Goal: Check status

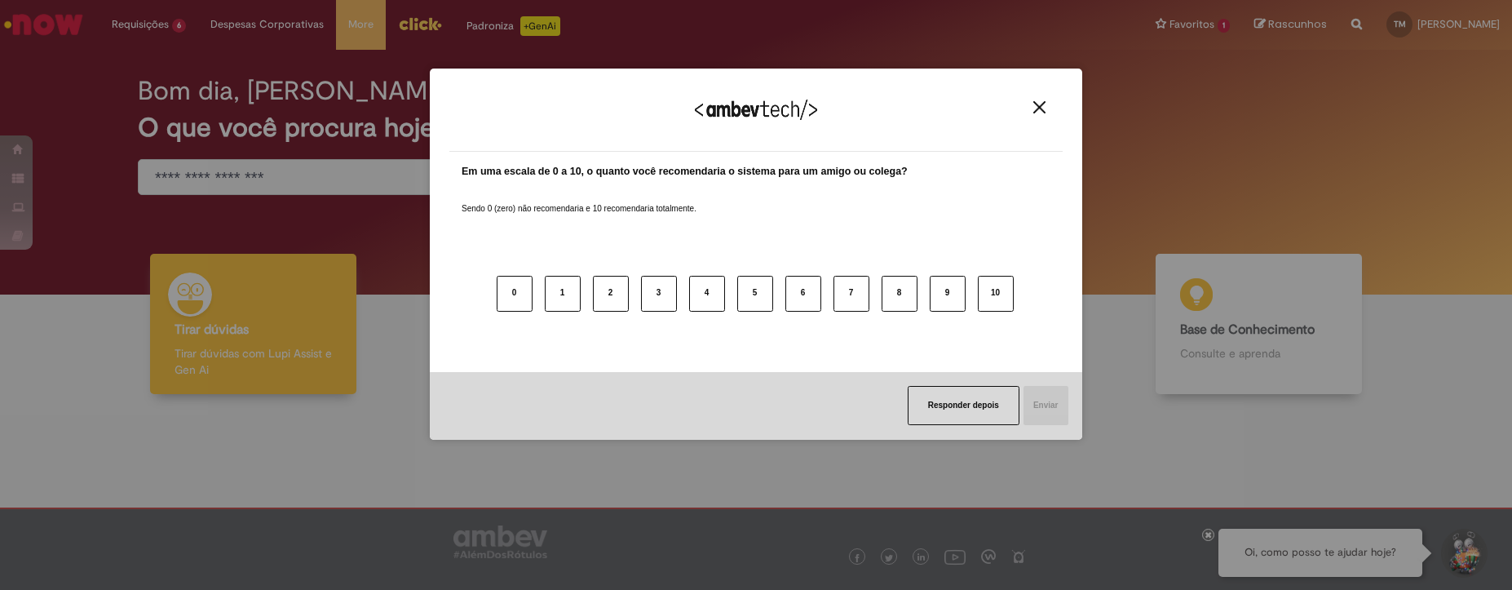
click at [1030, 104] on button "Close" at bounding box center [1039, 107] width 22 height 14
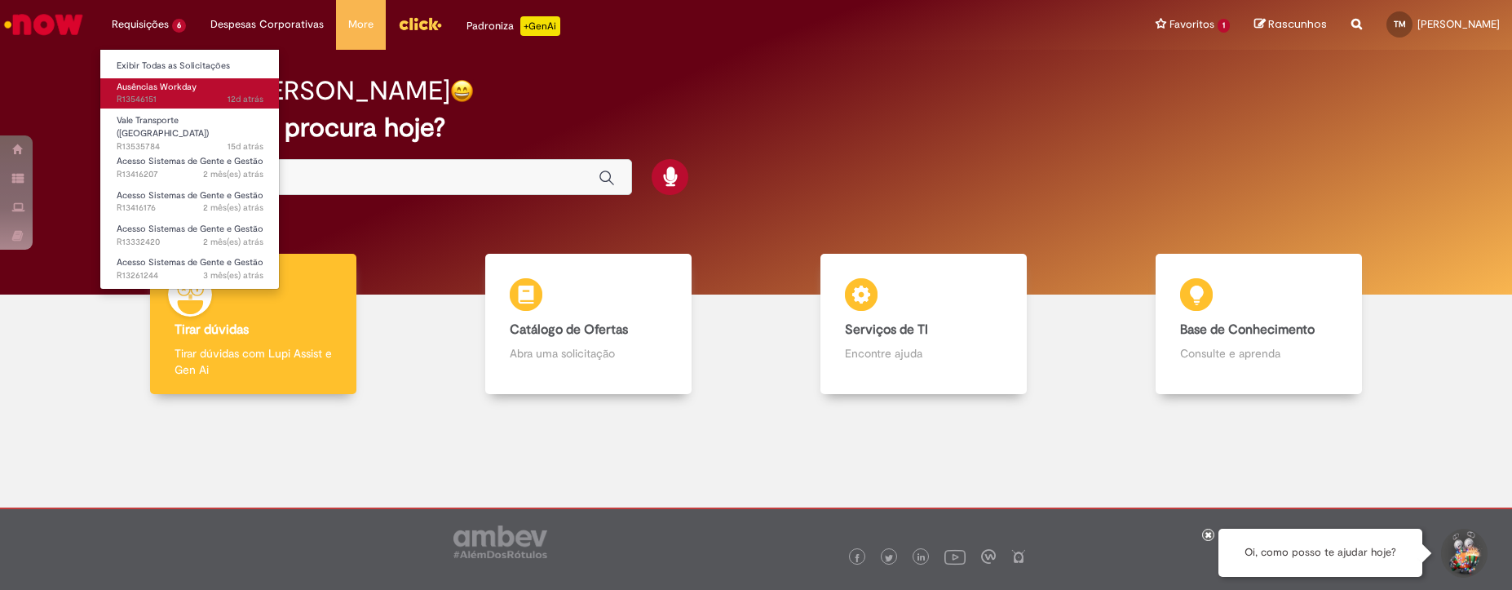
click at [179, 101] on span "12d atrás 12 dias atrás R13546151" at bounding box center [190, 99] width 147 height 13
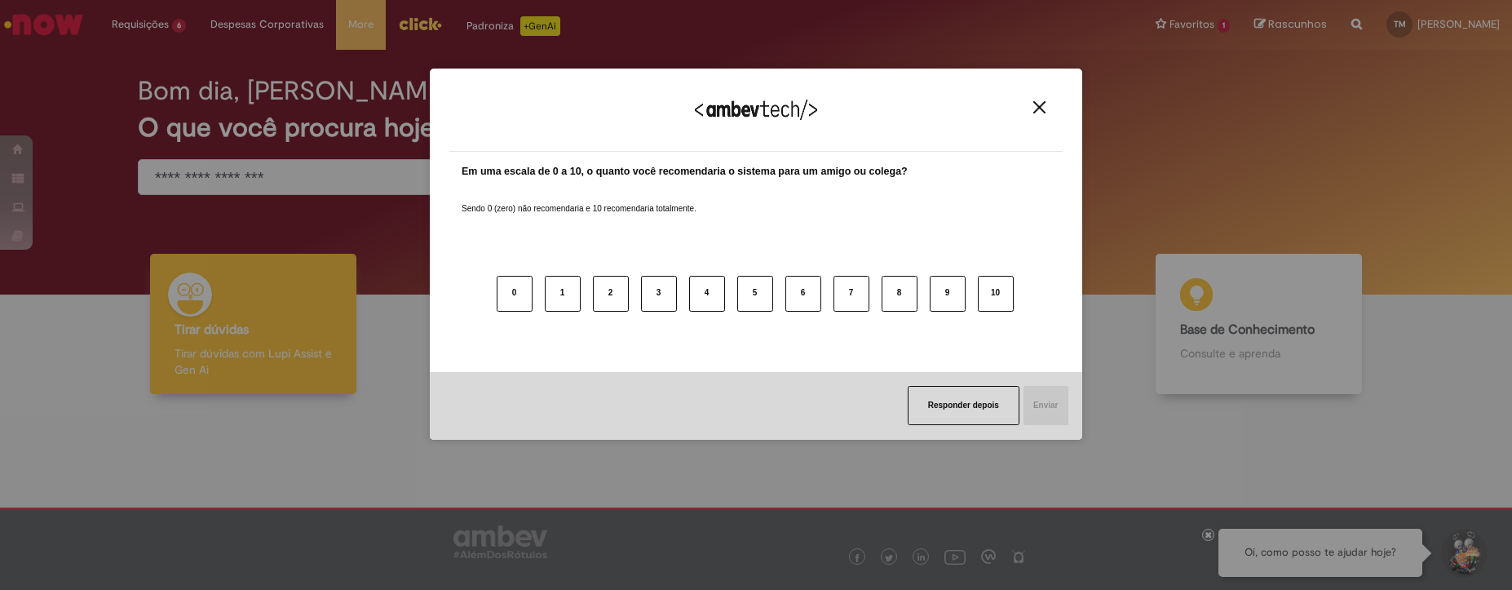
click at [1040, 108] on img "Close" at bounding box center [1039, 107] width 12 height 12
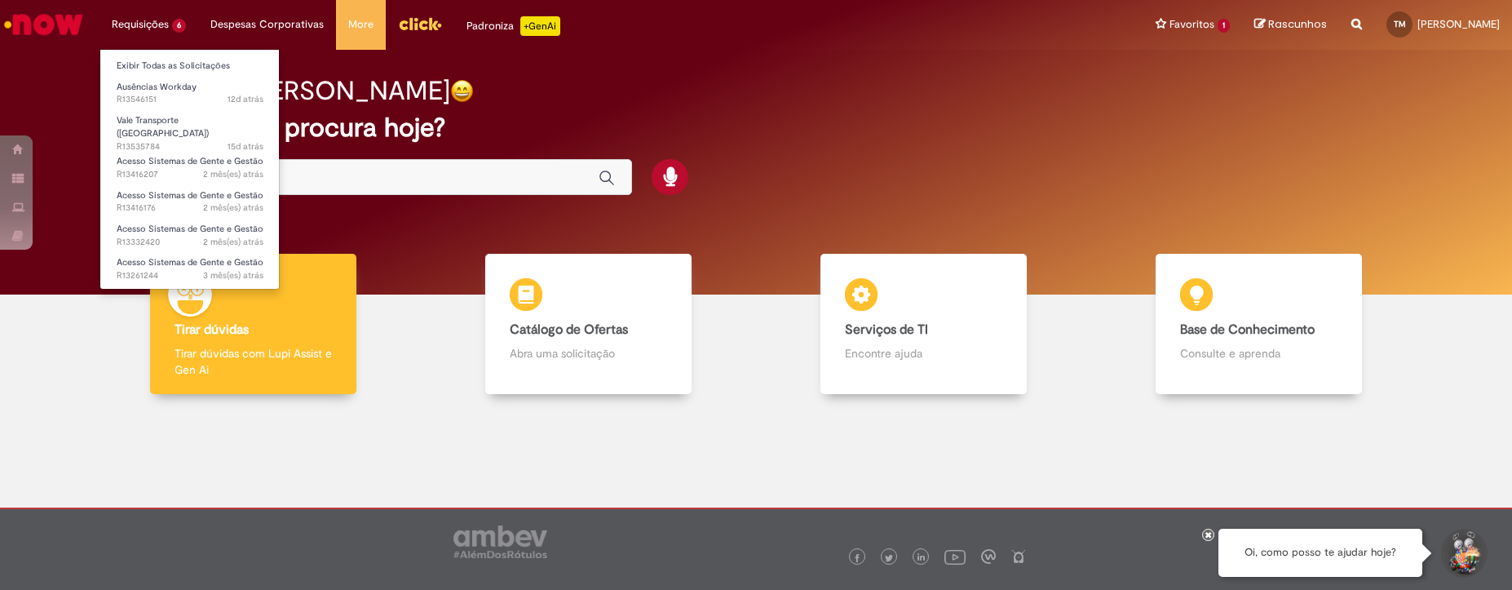
click at [170, 36] on li "Requisições 6 Exibir Todas as Solicitações Ausências Workday 12d atrás 12 dias …" at bounding box center [148, 24] width 99 height 49
click at [172, 65] on link "Exibir Todas as Solicitações" at bounding box center [189, 66] width 179 height 18
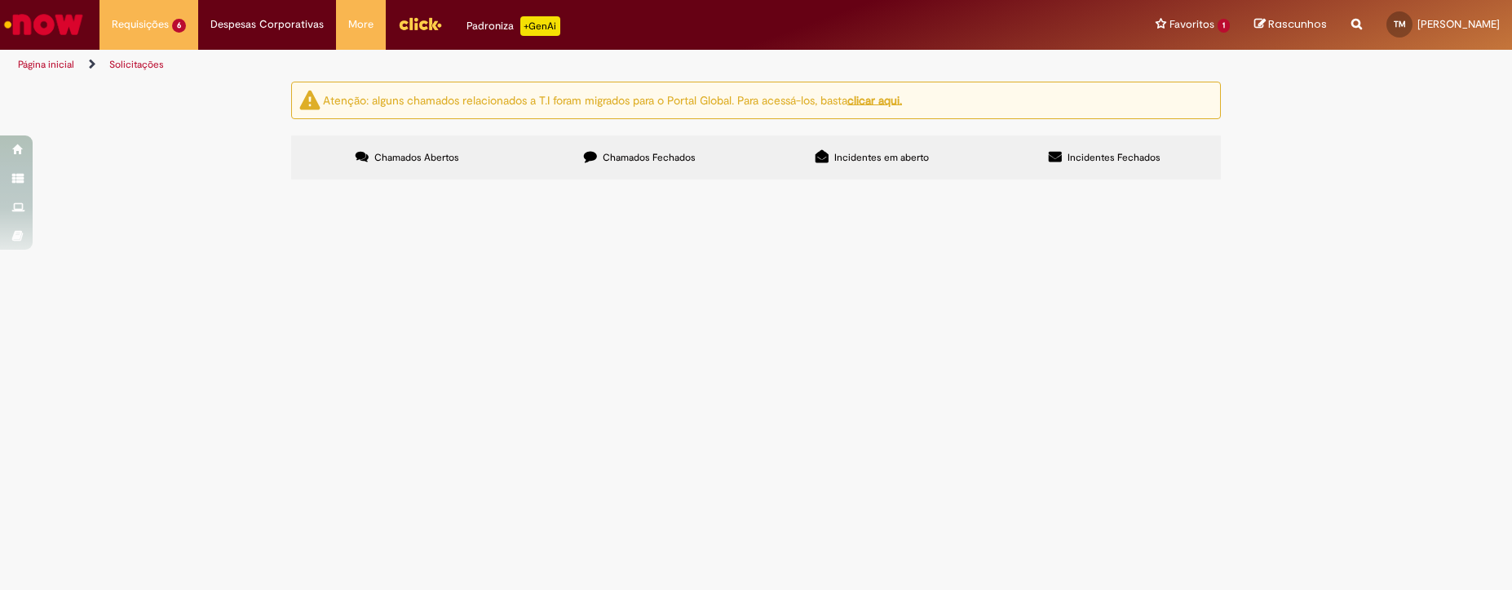
click at [684, 167] on label "Chamados Fechados" at bounding box center [640, 157] width 232 height 44
click at [409, 139] on label "Chamados Abertos" at bounding box center [407, 157] width 232 height 44
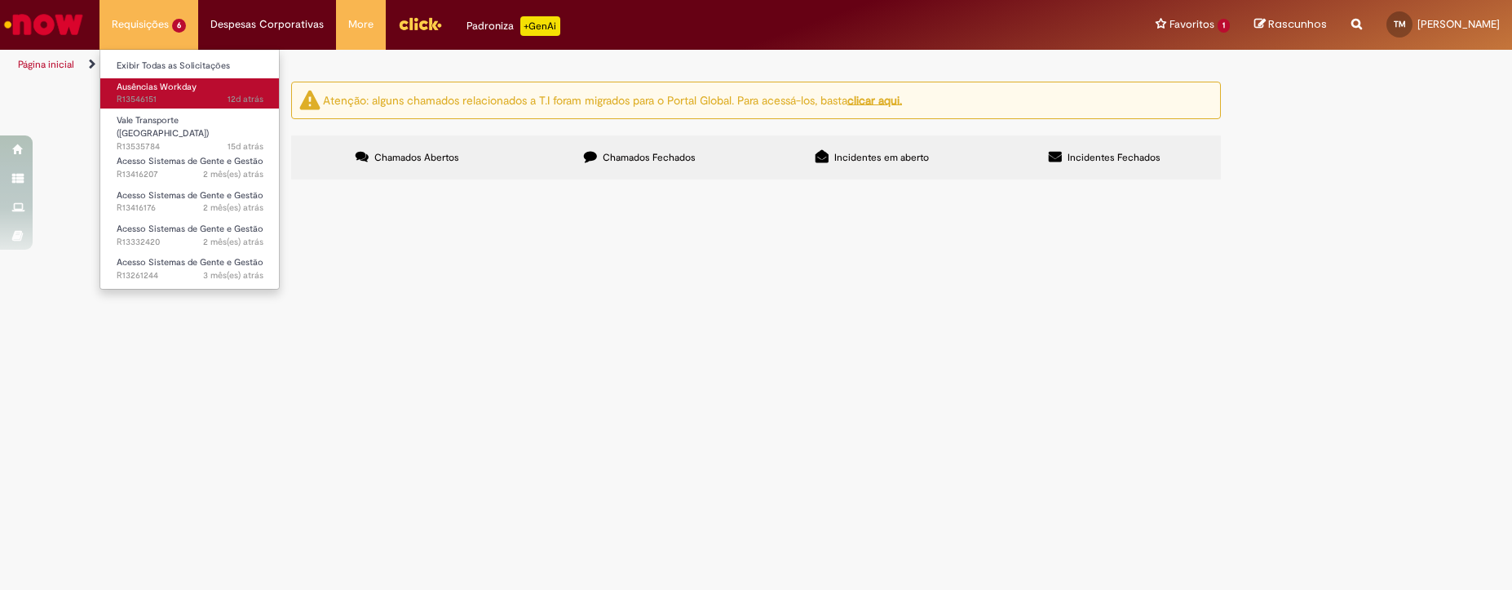
click at [175, 99] on span "12d atrás 12 dias atrás R13546151" at bounding box center [190, 99] width 147 height 13
click at [174, 91] on span "Ausências Workday" at bounding box center [157, 87] width 80 height 12
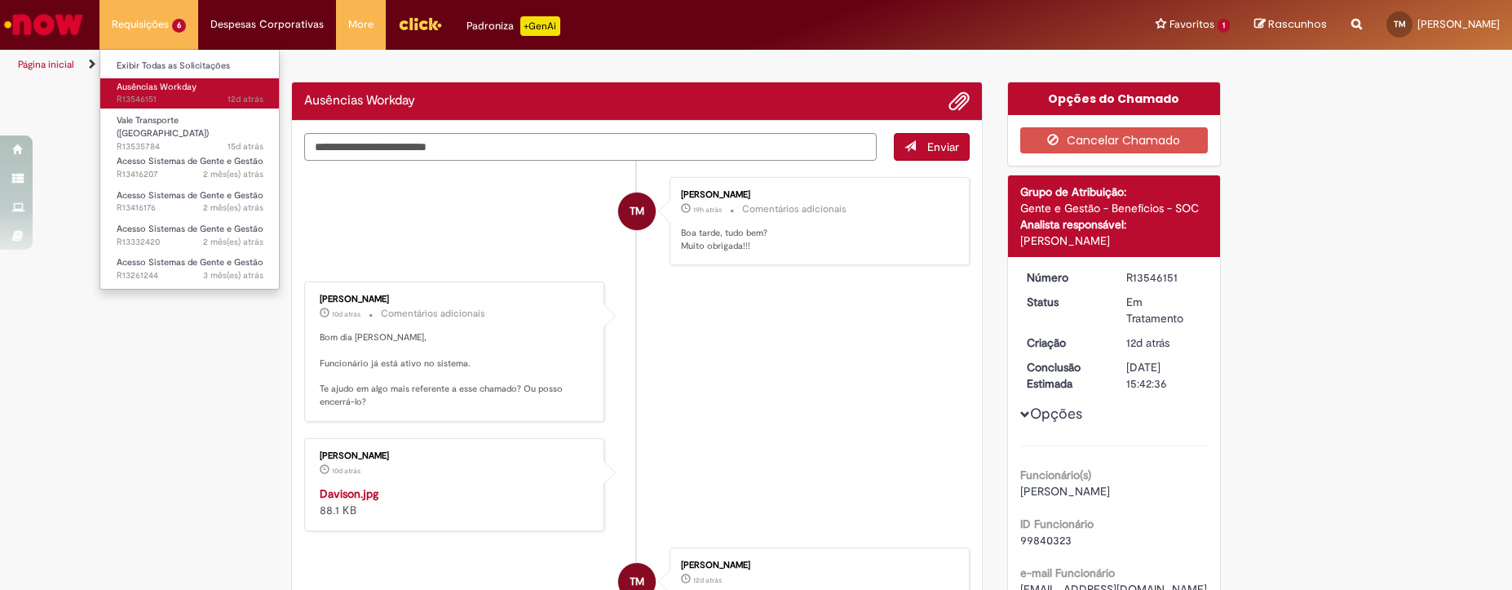
click at [174, 91] on span "Ausências Workday" at bounding box center [157, 87] width 80 height 12
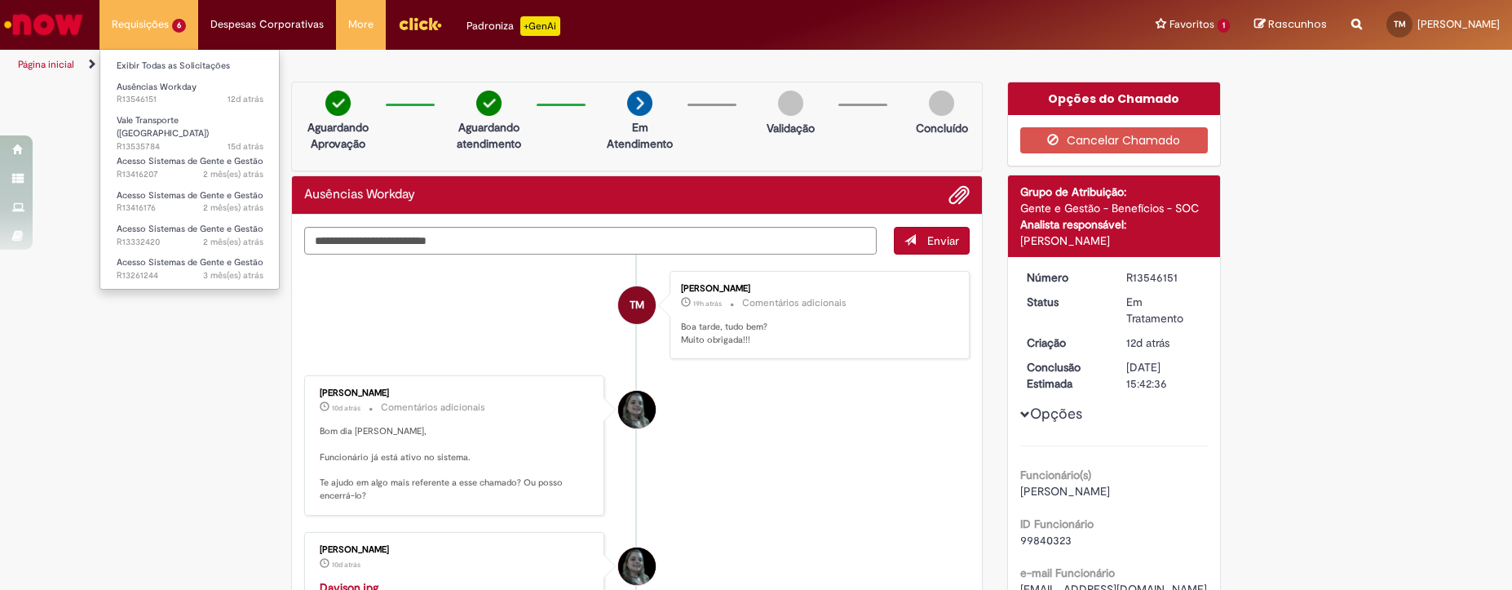
click at [144, 15] on li "Requisições 6 Exibir Todas as Solicitações Ausências Workday 12d atrás 12 dias …" at bounding box center [148, 24] width 99 height 49
click at [189, 62] on link "Exibir Todas as Solicitações" at bounding box center [189, 66] width 179 height 18
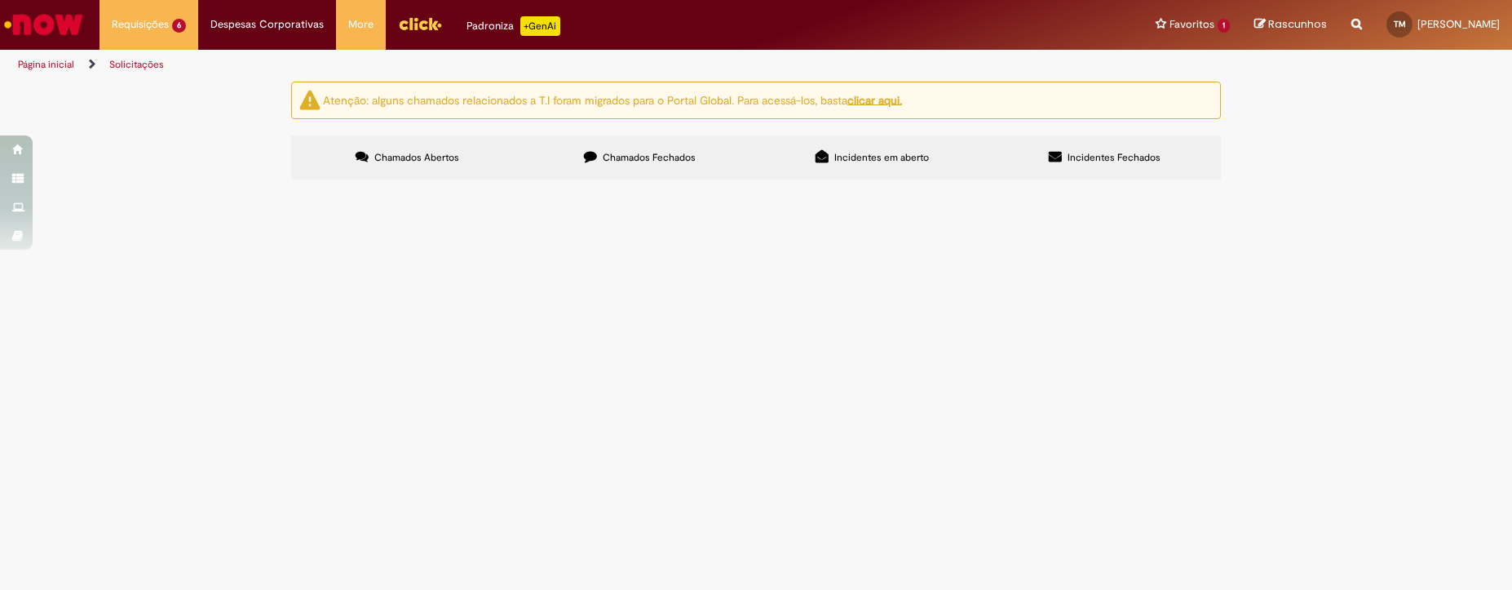
click at [824, 146] on label "Incidentes em aberto" at bounding box center [872, 157] width 232 height 44
click at [706, 144] on label "Chamados Fechados" at bounding box center [640, 157] width 232 height 44
click at [0, 0] on span "Olá, bom dia! O colaborador mencionado voltou de afastamento recentemente no in…" at bounding box center [0, 0] width 0 height 0
